Goal: Information Seeking & Learning: Learn about a topic

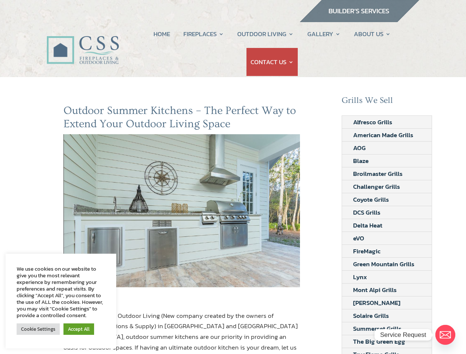
click at [233, 177] on img at bounding box center [181, 210] width 237 height 153
click at [77, 329] on link "Accept All" at bounding box center [78, 329] width 31 height 11
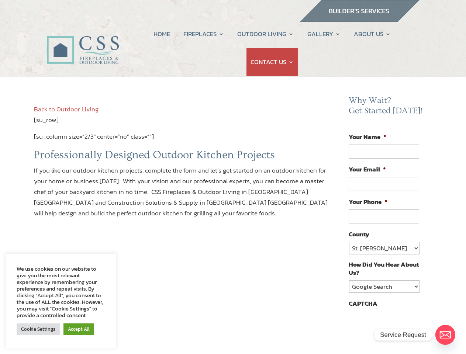
click at [233, 177] on p "If you like our outdoor kitchen projects, complete the form and let’s get start…" at bounding box center [182, 195] width 296 height 60
click at [77, 329] on link "Accept All" at bounding box center [78, 329] width 31 height 11
